Goal: Task Accomplishment & Management: Manage account settings

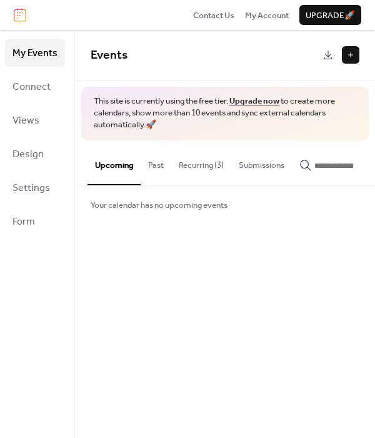
click at [202, 164] on button "Recurring (3)" at bounding box center [201, 163] width 60 height 44
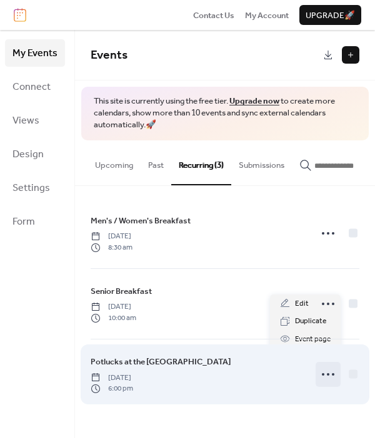
click at [326, 376] on icon at bounding box center [328, 375] width 20 height 20
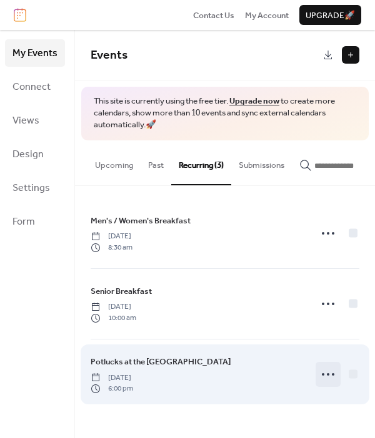
click at [326, 376] on icon at bounding box center [328, 375] width 20 height 20
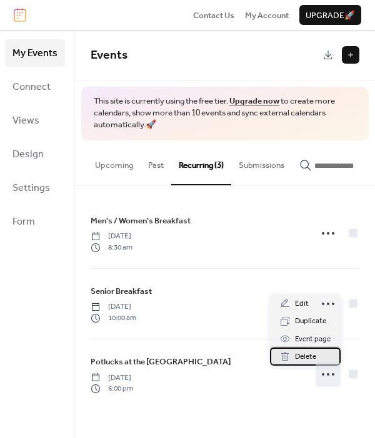
click at [304, 355] on span "Delete" at bounding box center [305, 357] width 21 height 12
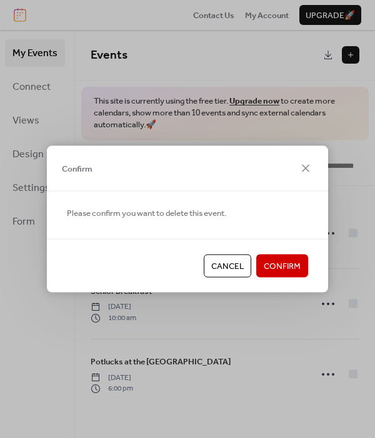
click at [270, 260] on span "Confirm" at bounding box center [282, 266] width 37 height 12
click at [270, 260] on div "Cancel Confirm" at bounding box center [187, 265] width 281 height 53
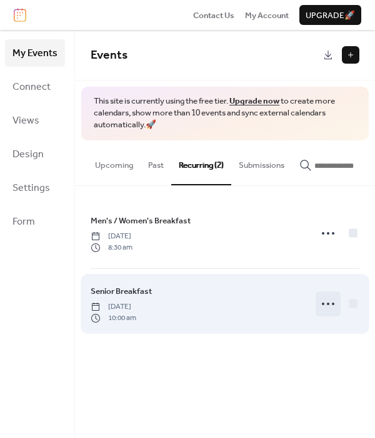
click at [330, 307] on icon at bounding box center [328, 304] width 20 height 20
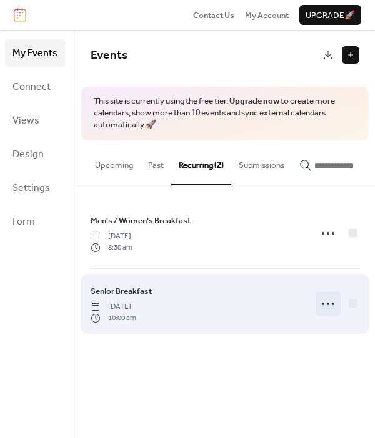
click at [330, 307] on icon at bounding box center [328, 304] width 20 height 20
click at [325, 306] on icon at bounding box center [328, 304] width 20 height 20
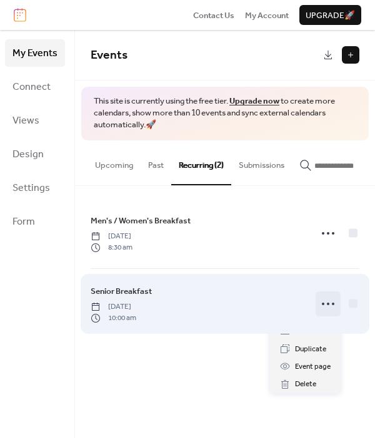
click at [325, 306] on icon at bounding box center [328, 304] width 20 height 20
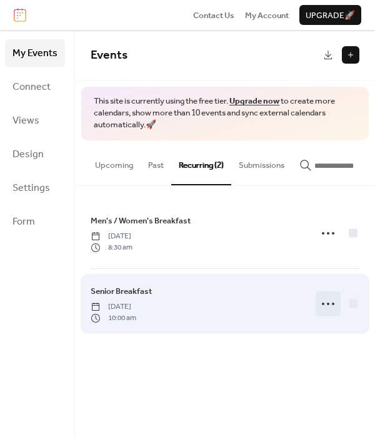
click at [325, 306] on icon at bounding box center [328, 304] width 20 height 20
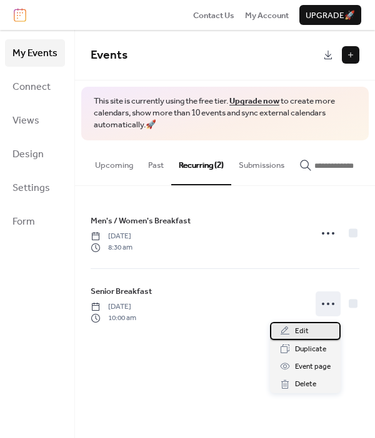
click at [297, 329] on span "Edit" at bounding box center [302, 331] width 14 height 12
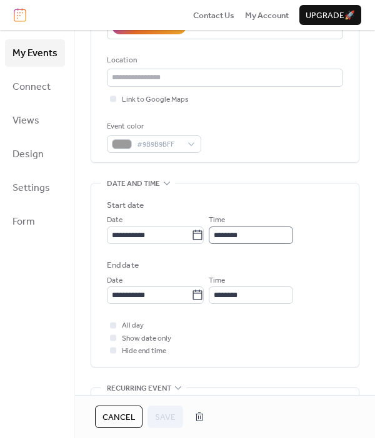
scroll to position [250, 0]
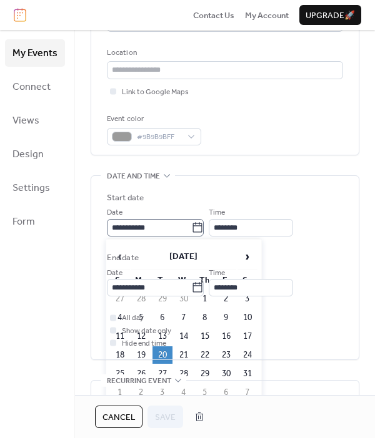
click at [199, 225] on icon at bounding box center [197, 227] width 9 height 10
click at [191, 225] on input "**********" at bounding box center [149, 227] width 84 height 17
click at [246, 255] on span "›" at bounding box center [247, 256] width 19 height 25
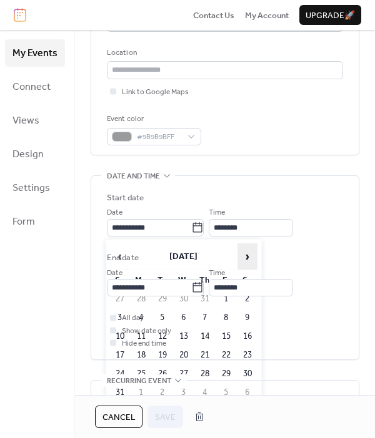
click at [246, 255] on span "›" at bounding box center [247, 256] width 19 height 25
click at [119, 258] on span "‹" at bounding box center [120, 256] width 19 height 25
click at [160, 354] on td "21" at bounding box center [162, 355] width 20 height 17
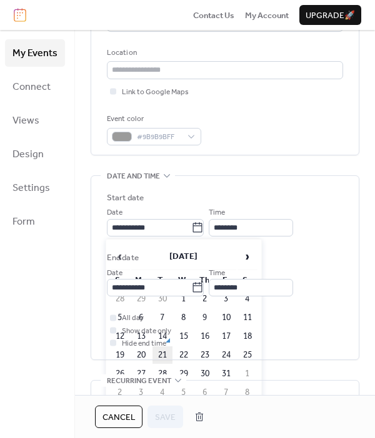
type input "**********"
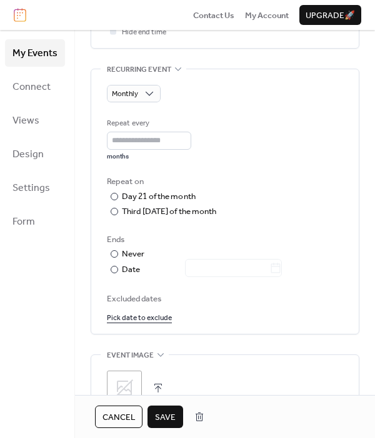
scroll to position [562, 0]
click at [160, 417] on span "Save" at bounding box center [165, 418] width 21 height 12
